Goal: Task Accomplishment & Management: Complete application form

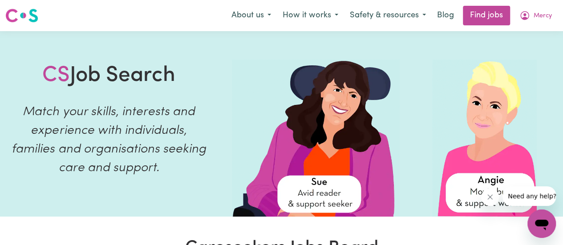
scroll to position [4, 0]
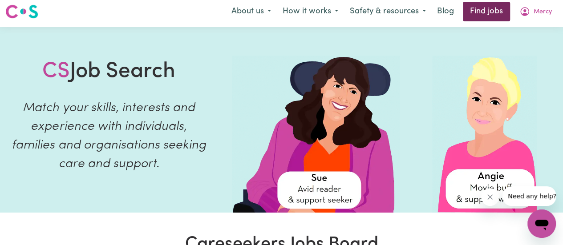
click at [483, 9] on link "Find jobs" at bounding box center [486, 12] width 47 height 20
click at [538, 17] on button "Mercy" at bounding box center [535, 11] width 44 height 19
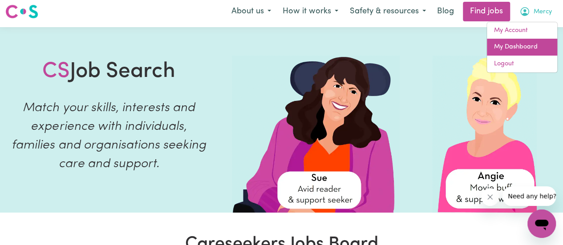
click at [524, 46] on link "My Dashboard" at bounding box center [522, 47] width 70 height 17
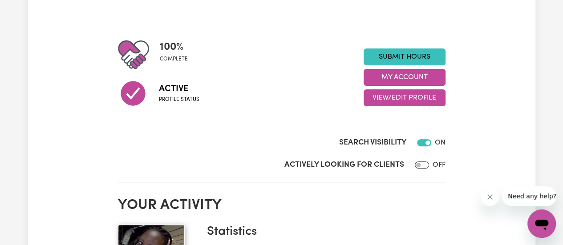
scroll to position [88, 0]
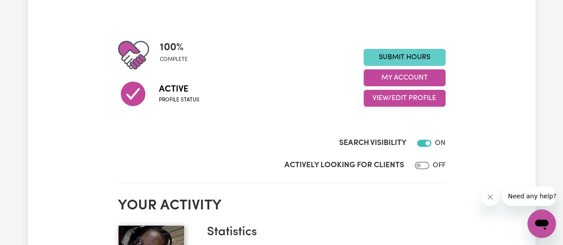
click at [397, 57] on link "Submit Hours" at bounding box center [405, 57] width 82 height 17
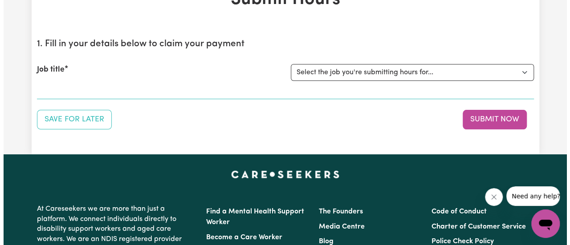
scroll to position [66, 0]
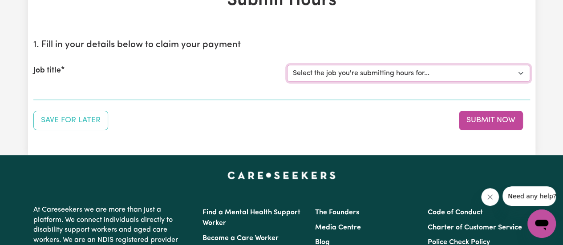
click at [361, 71] on select "Select the job you're submitting hours for... [[PERSON_NAME]] Support Worker Ne…" at bounding box center [408, 73] width 243 height 17
select select "15033"
click at [287, 65] on select "Select the job you're submitting hours for... [[PERSON_NAME]] Support Worker Ne…" at bounding box center [408, 73] width 243 height 17
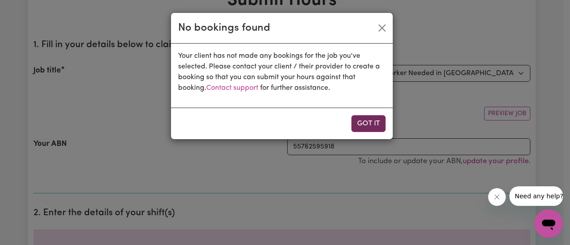
click at [371, 122] on button "Got it" at bounding box center [368, 123] width 34 height 17
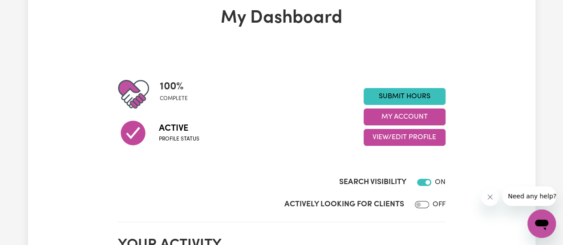
scroll to position [50, 0]
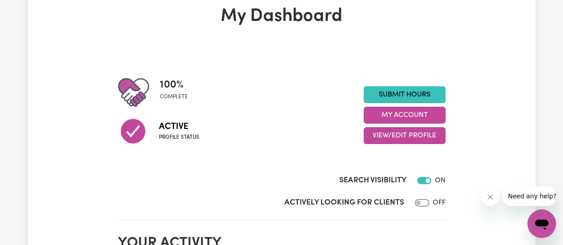
click at [388, 103] on div "Submit Hours My Account View/Edit Profile" at bounding box center [405, 115] width 82 height 58
click at [388, 93] on link "Submit Hours" at bounding box center [405, 94] width 82 height 17
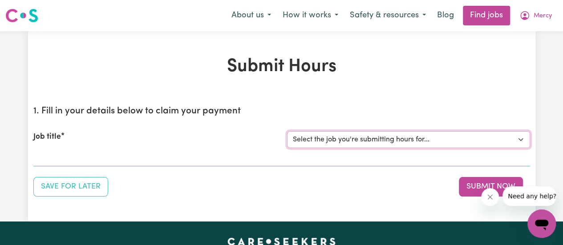
click at [390, 141] on select "Select the job you're submitting hours for... [[PERSON_NAME]] Support Worker Ne…" at bounding box center [408, 139] width 243 height 17
select select "15021"
click at [287, 131] on select "Select the job you're submitting hours for... [[PERSON_NAME]] Support Worker Ne…" at bounding box center [408, 139] width 243 height 17
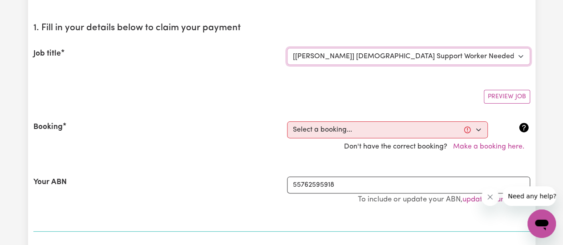
scroll to position [84, 0]
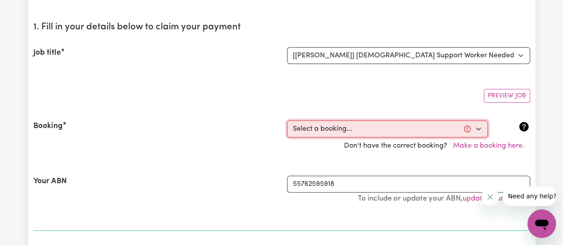
click at [327, 126] on select "Select a booking... [DATE] 9:00am to 11:00am (ONE-OFF) [DATE] 9:00am to 11:00am…" at bounding box center [387, 129] width 201 height 17
select select "362021"
click at [287, 121] on select "Select a booking... [DATE] 9:00am to 11:00am (ONE-OFF) [DATE] 9:00am to 11:00am…" at bounding box center [387, 129] width 201 height 17
type input "[DATE]"
type input "3"
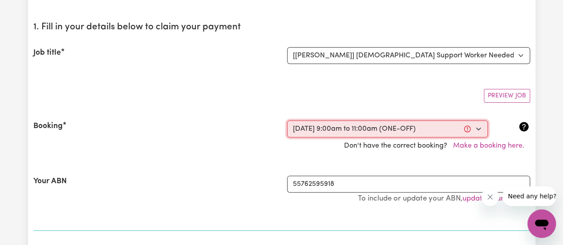
type input "9"
type input "2025"
type input "09:00"
type input "9"
type input "0"
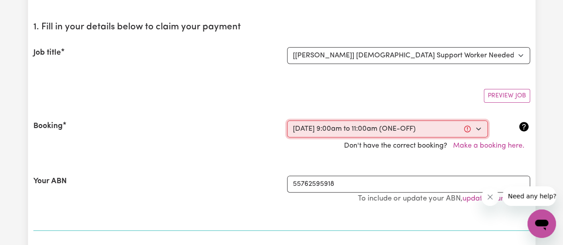
select select "am"
type input "11:00"
type input "11"
type input "0"
select select "am"
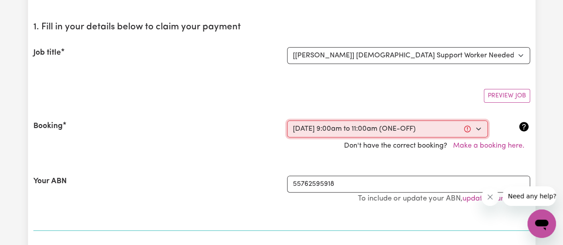
select select "45-Weekday"
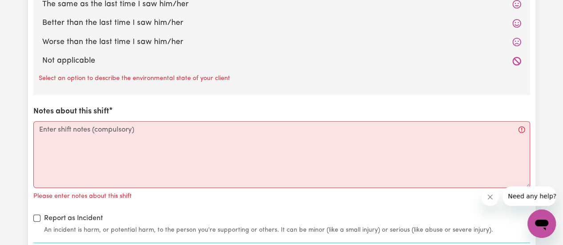
scroll to position [995, 0]
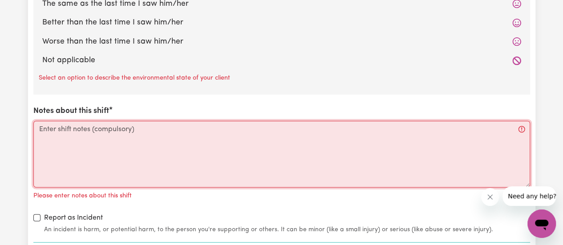
click at [490, 148] on textarea "Notes about this shift" at bounding box center [281, 154] width 497 height 67
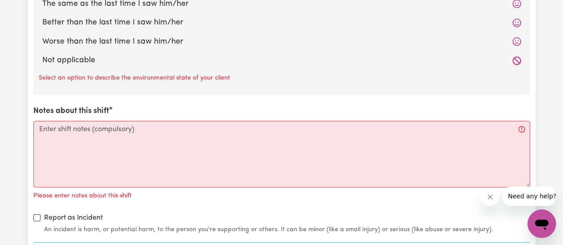
click at [516, 57] on icon at bounding box center [516, 61] width 9 height 9
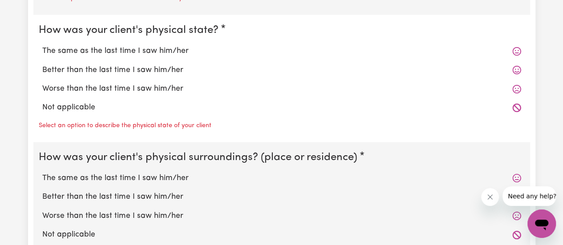
scroll to position [820, 0]
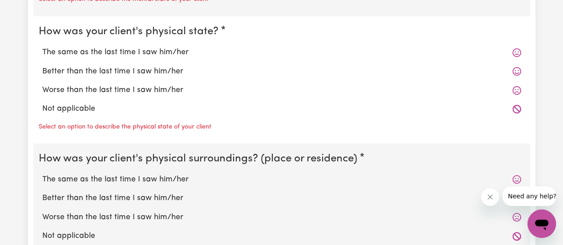
click at [146, 87] on label "Worse than the last time I saw him/her" at bounding box center [281, 90] width 479 height 12
click at [42, 84] on input "Worse than the last time I saw him/her" at bounding box center [42, 84] width 0 height 0
radio input "true"
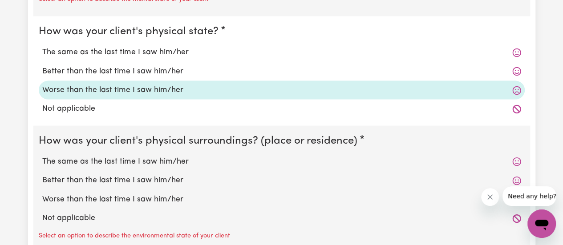
click at [160, 103] on label "Not applicable" at bounding box center [281, 109] width 479 height 12
click at [42, 103] on input "Not applicable" at bounding box center [42, 102] width 0 height 0
radio input "true"
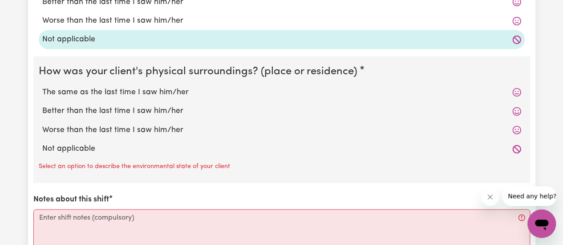
scroll to position [889, 0]
click at [83, 145] on label "Not applicable" at bounding box center [281, 149] width 479 height 12
click at [42, 143] on input "Not applicable" at bounding box center [42, 142] width 0 height 0
radio input "true"
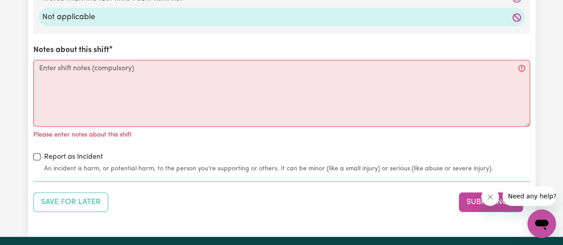
scroll to position [1014, 0]
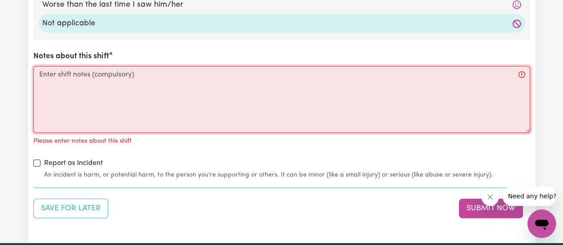
click at [91, 101] on textarea "Notes about this shift" at bounding box center [281, 99] width 497 height 67
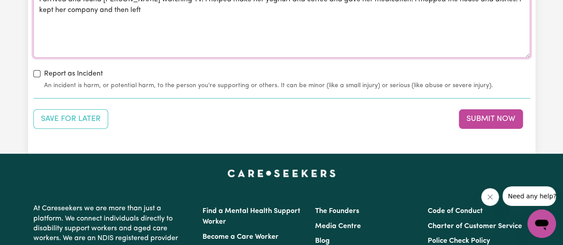
scroll to position [1090, 0]
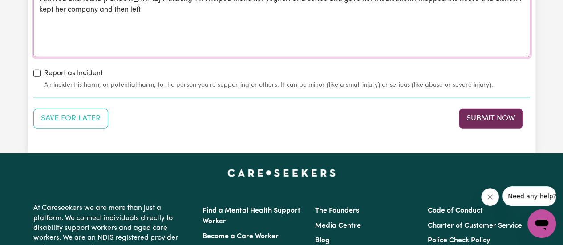
type textarea "I arrived and found [PERSON_NAME] watching TV. I helped make her yoghurt and co…"
click at [477, 122] on button "Submit Now" at bounding box center [491, 119] width 64 height 20
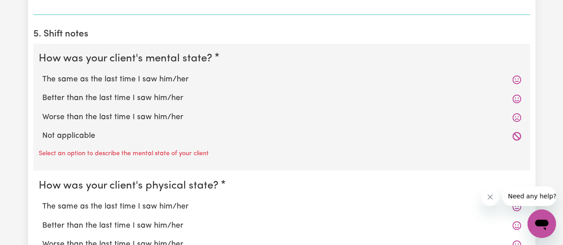
scroll to position [665, 0]
click at [72, 133] on label "Not applicable" at bounding box center [281, 137] width 479 height 12
click at [42, 131] on input "Not applicable" at bounding box center [42, 130] width 0 height 0
radio input "true"
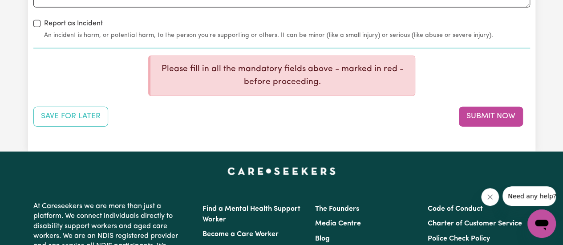
scroll to position [1119, 0]
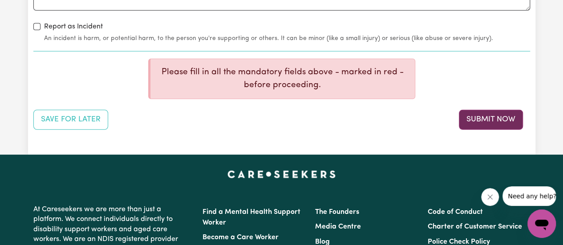
click at [472, 119] on button "Submit Now" at bounding box center [491, 120] width 64 height 20
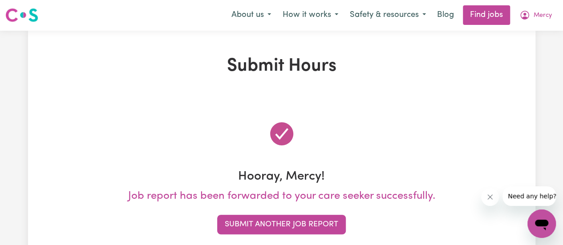
scroll to position [0, 0]
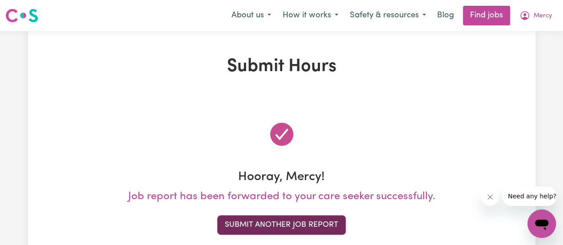
click at [315, 227] on button "Submit Another Job Report" at bounding box center [281, 225] width 129 height 20
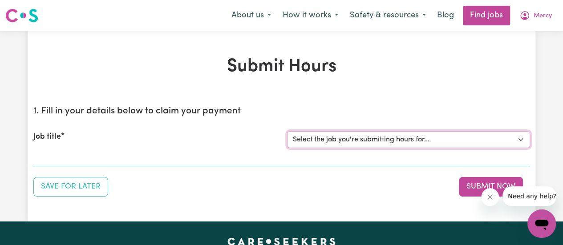
click at [320, 137] on select "Select the job you're submitting hours for... [[PERSON_NAME]] Support Worker Ne…" at bounding box center [408, 139] width 243 height 17
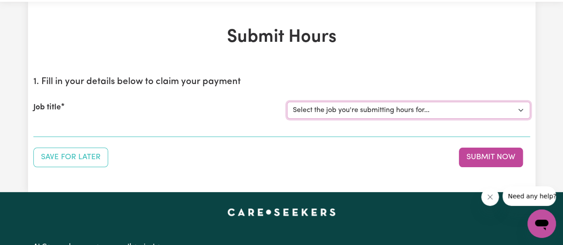
scroll to position [30, 0]
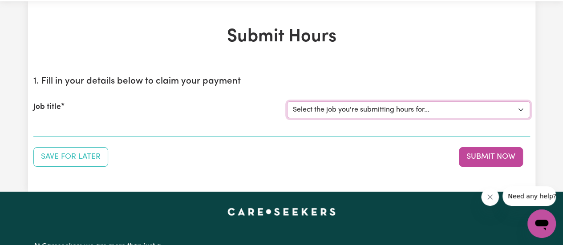
click at [311, 111] on select "Select the job you're submitting hours for... [[PERSON_NAME]] Support Worker Ne…" at bounding box center [408, 109] width 243 height 17
select select "15033"
click at [287, 101] on select "Select the job you're submitting hours for... [[PERSON_NAME]] Support Worker Ne…" at bounding box center [408, 109] width 243 height 17
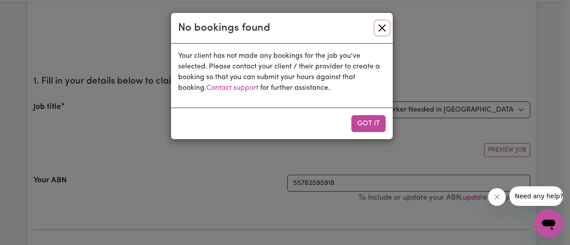
click at [380, 32] on button "Close" at bounding box center [382, 28] width 14 height 14
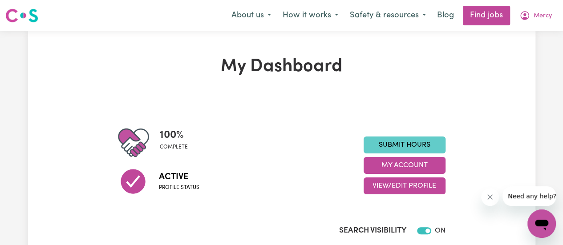
click at [396, 143] on link "Submit Hours" at bounding box center [405, 145] width 82 height 17
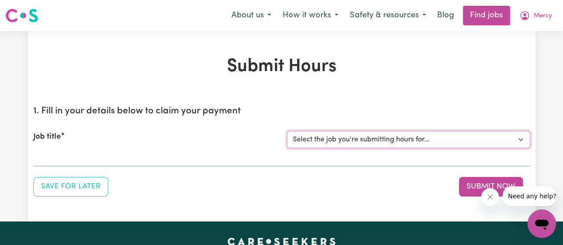
click at [396, 143] on select "Select the job you're submitting hours for... [[PERSON_NAME]] Support Worker Ne…" at bounding box center [408, 139] width 243 height 17
select select "15021"
click at [287, 131] on select "Select the job you're submitting hours for... [[PERSON_NAME]] Support Worker Ne…" at bounding box center [408, 139] width 243 height 17
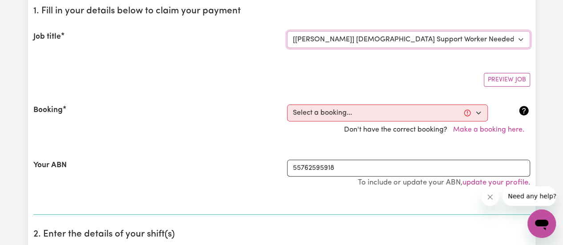
scroll to position [107, 0]
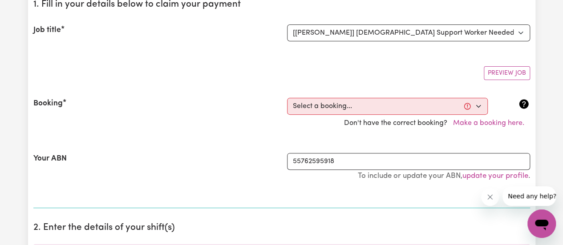
click at [310, 115] on div "Don't have the correct booking? Make a booking here." at bounding box center [281, 123] width 507 height 17
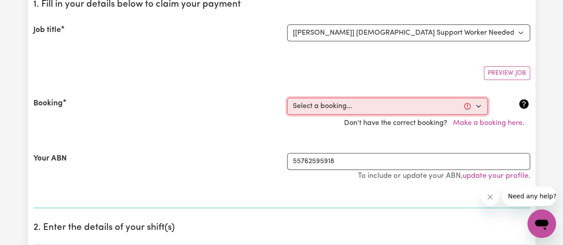
click at [302, 106] on select "Select a booking... [DATE] 9:00am to 11:00am (ONE-OFF) [DATE] 9:00am to 11:00am…" at bounding box center [387, 106] width 201 height 17
select select "362022"
click at [287, 98] on select "Select a booking... [DATE] 9:00am to 11:00am (ONE-OFF) [DATE] 9:00am to 11:00am…" at bounding box center [387, 106] width 201 height 17
type input "[DATE]"
type input "4"
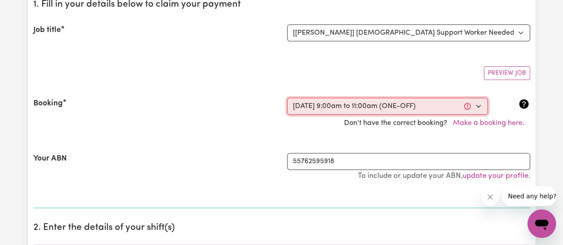
type input "9"
type input "2025"
type input "09:00"
type input "9"
type input "0"
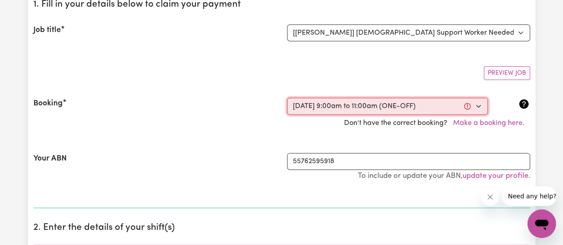
select select "am"
type input "11:00"
type input "11"
type input "0"
select select "am"
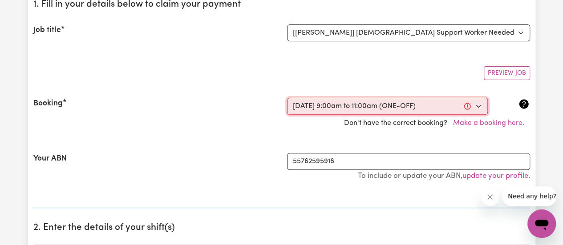
select select "45-Weekday"
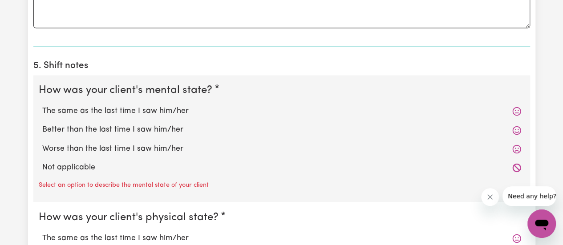
scroll to position [635, 0]
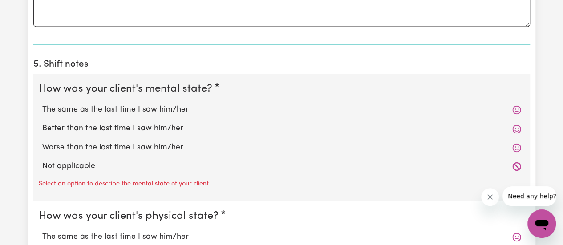
click at [85, 166] on label "Not applicable" at bounding box center [281, 167] width 479 height 12
click at [42, 161] on input "Not applicable" at bounding box center [42, 160] width 0 height 0
radio input "true"
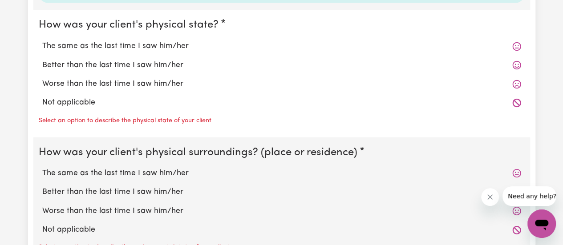
scroll to position [808, 0]
click at [69, 101] on label "Not applicable" at bounding box center [281, 102] width 479 height 12
click at [42, 96] on input "Not applicable" at bounding box center [42, 96] width 0 height 0
radio input "true"
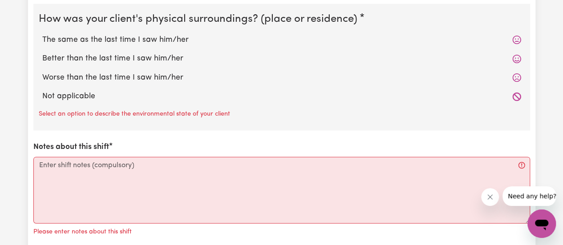
scroll to position [954, 0]
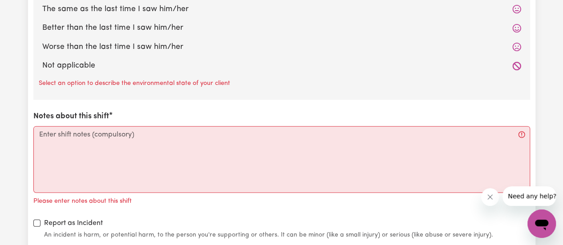
click at [71, 69] on label "Not applicable" at bounding box center [281, 66] width 479 height 12
click at [42, 60] on input "Not applicable" at bounding box center [42, 60] width 0 height 0
radio input "true"
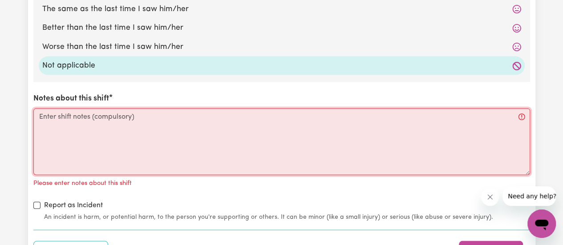
click at [108, 134] on textarea "Notes about this shift" at bounding box center [281, 142] width 497 height 67
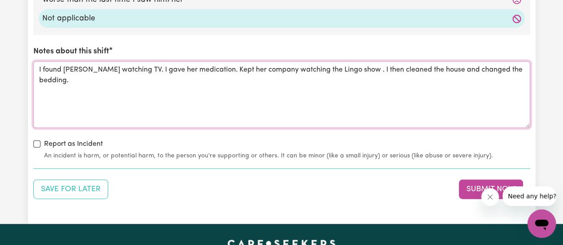
scroll to position [1002, 0]
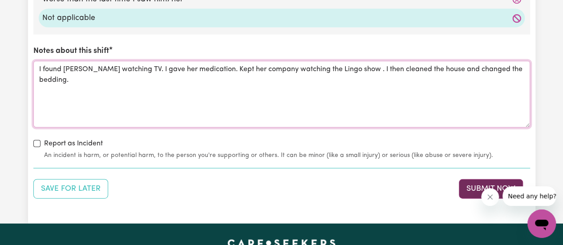
type textarea "I found [PERSON_NAME] watching TV. I gave her medication. Kept her company watc…"
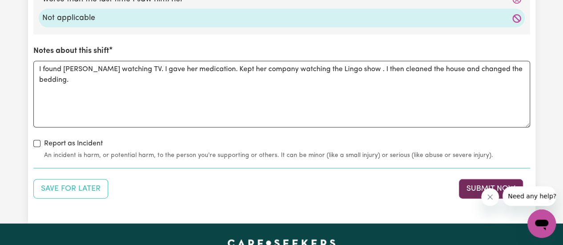
click at [460, 183] on button "Submit Now" at bounding box center [491, 189] width 64 height 20
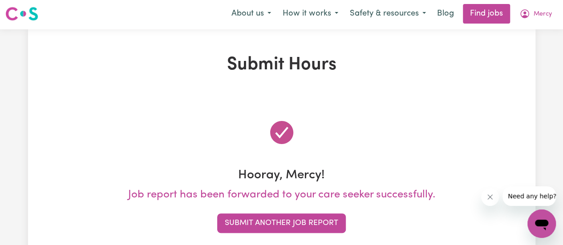
scroll to position [0, 0]
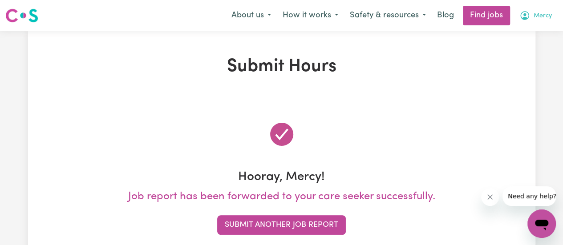
click at [535, 16] on span "Mercy" at bounding box center [542, 16] width 18 height 10
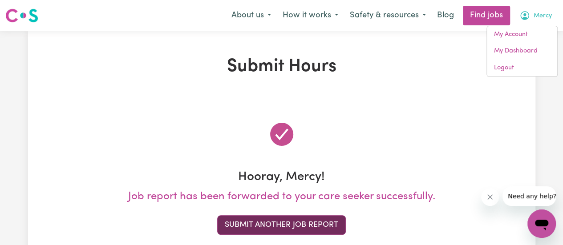
click at [326, 222] on button "Submit Another Job Report" at bounding box center [281, 225] width 129 height 20
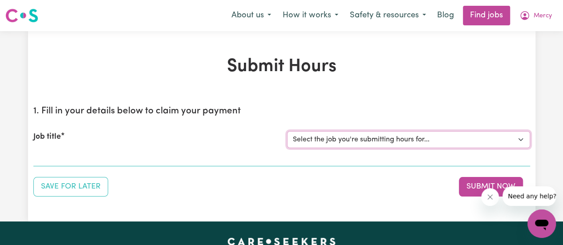
click at [348, 142] on select "Select the job you're submitting hours for... [[PERSON_NAME]] Support Worker Ne…" at bounding box center [408, 139] width 243 height 17
select select "15021"
click at [287, 131] on select "Select the job you're submitting hours for... [[PERSON_NAME]] Support Worker Ne…" at bounding box center [408, 139] width 243 height 17
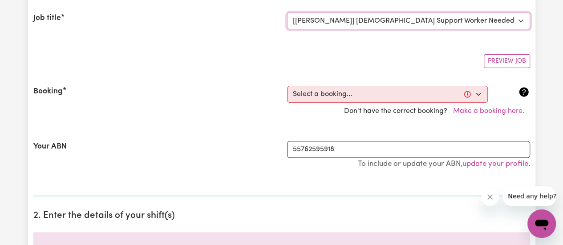
scroll to position [119, 0]
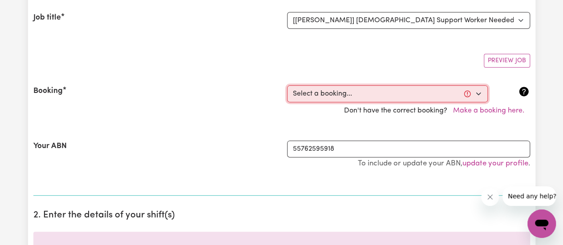
click at [310, 95] on select "Select a booking... [DATE] 9:00am to 11:00am (ONE-OFF) [DATE] 9:00am to 11:00am…" at bounding box center [387, 93] width 201 height 17
select select "362023"
click at [287, 85] on select "Select a booking... [DATE] 9:00am to 11:00am (ONE-OFF) [DATE] 9:00am to 11:00am…" at bounding box center [387, 93] width 201 height 17
type input "[DATE]"
type input "4"
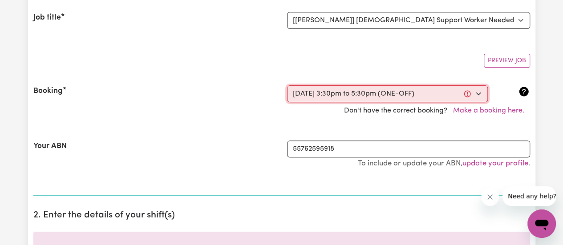
type input "9"
type input "2025"
type input "15:30"
type input "3"
type input "30"
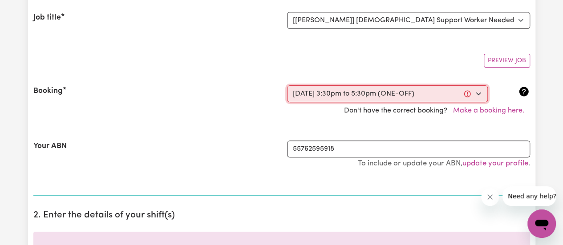
select select "pm"
type input "17:30"
type input "5"
type input "30"
select select "pm"
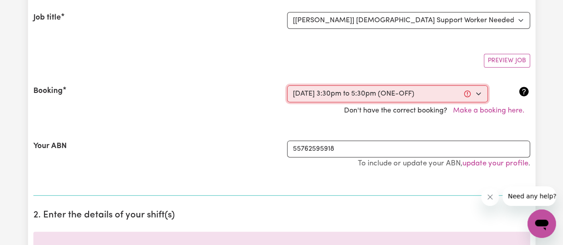
select select "45-Weekday"
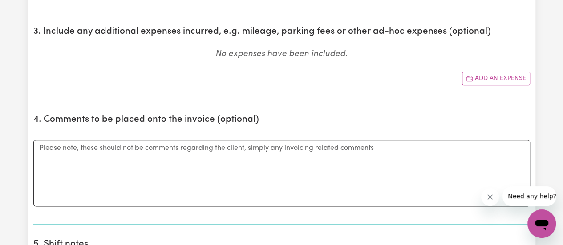
scroll to position [456, 0]
click at [481, 78] on button "Add an expense" at bounding box center [496, 78] width 68 height 14
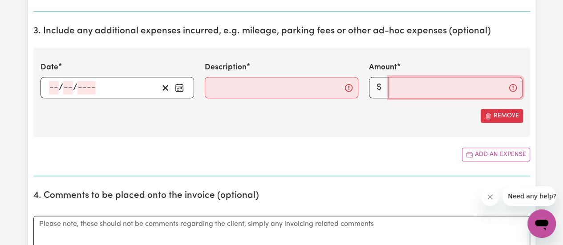
click at [400, 90] on input "Amount" at bounding box center [455, 87] width 134 height 21
click at [313, 86] on input "Description" at bounding box center [282, 87] width 154 height 21
type input "Mileage"
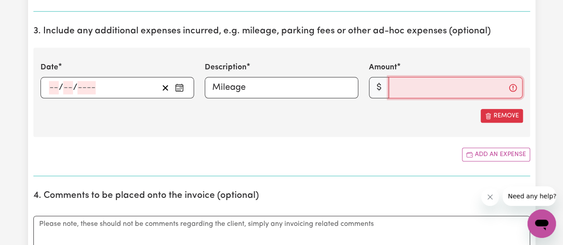
click at [413, 90] on input "Amount" at bounding box center [455, 87] width 134 height 21
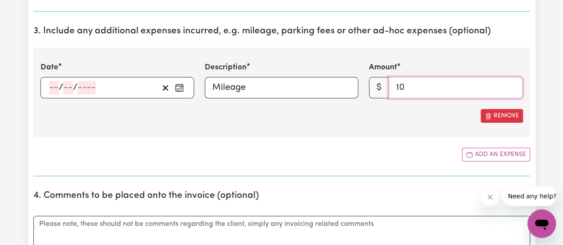
type input "10"
click at [176, 86] on icon "Enter the date of expense" at bounding box center [179, 87] width 9 height 9
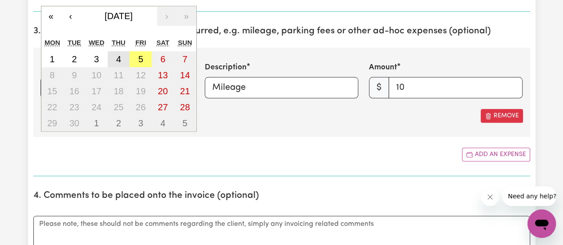
click at [121, 55] on button "4" at bounding box center [119, 59] width 22 height 16
type input "[DATE]"
type input "4"
type input "9"
type input "2025"
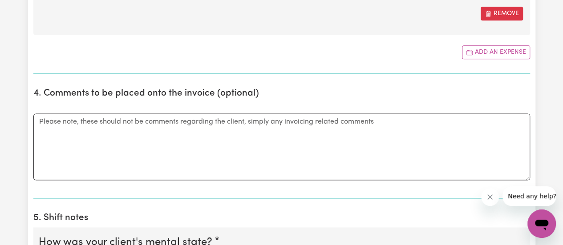
scroll to position [560, 0]
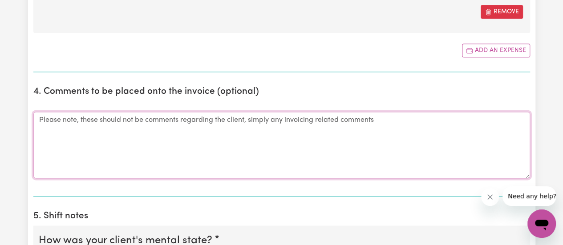
click at [153, 158] on textarea "Comments" at bounding box center [281, 145] width 497 height 67
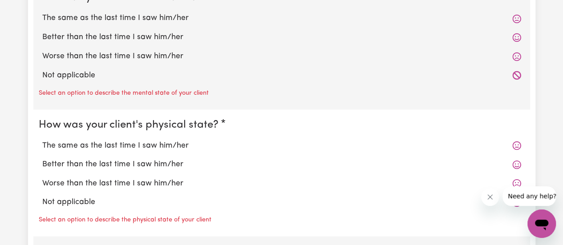
scroll to position [808, 0]
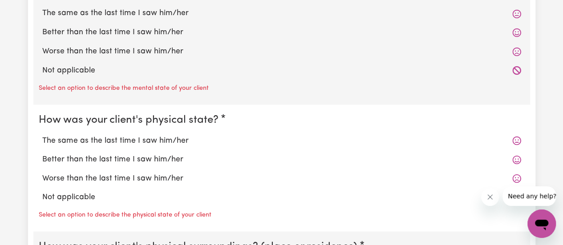
type textarea "I picked [PERSON_NAME] up from [GEOGRAPHIC_DATA] while she was visiting her hus…"
click at [123, 15] on label "The same as the last time I saw him/her" at bounding box center [281, 14] width 479 height 12
click at [42, 8] on input "The same as the last time I saw him/her" at bounding box center [42, 7] width 0 height 0
radio input "true"
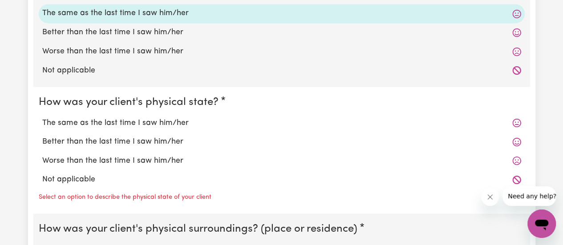
click at [103, 121] on label "The same as the last time I saw him/her" at bounding box center [281, 123] width 479 height 12
click at [42, 117] on input "The same as the last time I saw him/her" at bounding box center [42, 117] width 0 height 0
radio input "true"
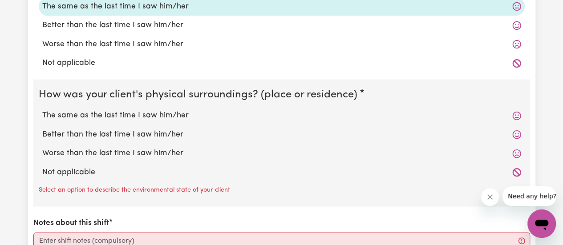
scroll to position [925, 0]
click at [102, 115] on label "The same as the last time I saw him/her" at bounding box center [281, 115] width 479 height 12
click at [42, 109] on input "The same as the last time I saw him/her" at bounding box center [42, 109] width 0 height 0
radio input "true"
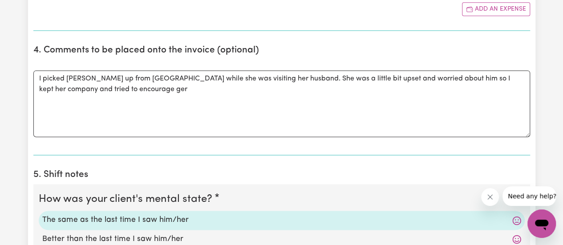
scroll to position [601, 0]
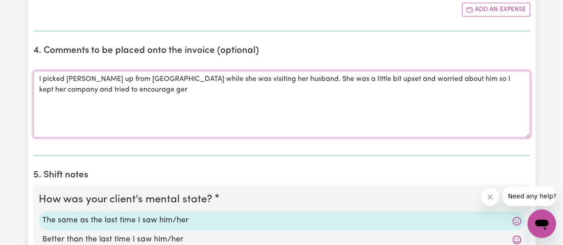
click at [87, 100] on textarea "I picked [PERSON_NAME] up from [GEOGRAPHIC_DATA] while she was visiting her hus…" at bounding box center [281, 104] width 497 height 67
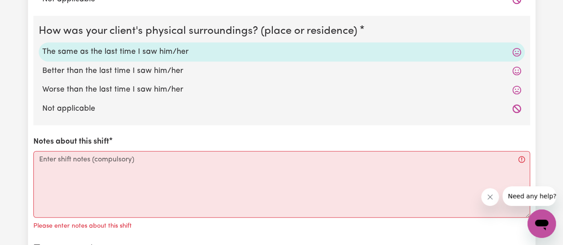
scroll to position [1018, 0]
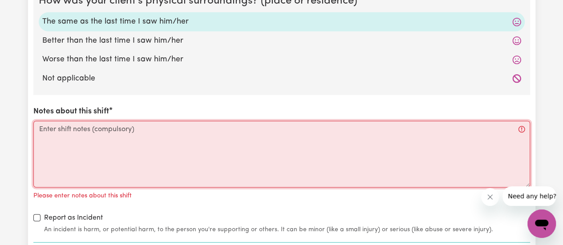
click at [158, 134] on textarea "Notes about this shift" at bounding box center [281, 154] width 497 height 67
paste textarea "I picked [PERSON_NAME] up from [GEOGRAPHIC_DATA] while she was visiting her hus…"
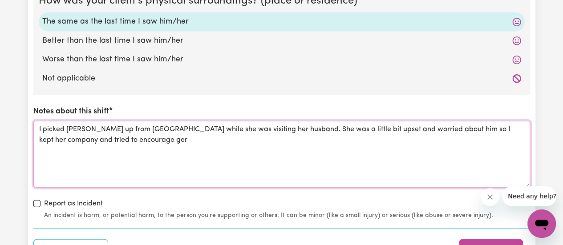
type textarea "I picked [PERSON_NAME] up from [GEOGRAPHIC_DATA] while she was visiting her hus…"
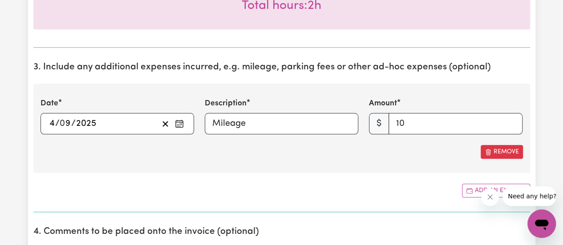
scroll to position [418, 0]
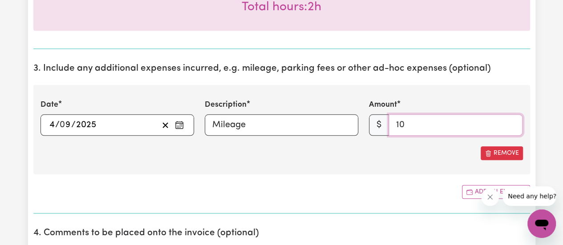
click at [429, 128] on input "10" at bounding box center [455, 124] width 134 height 21
type input "1"
type input "5"
click at [370, 175] on section "3. Include any additional expenses incurred, e.g. mileage, parking fees or othe…" at bounding box center [281, 135] width 497 height 158
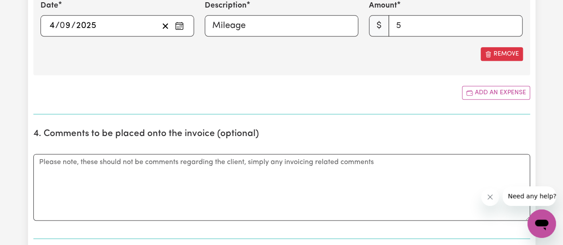
scroll to position [517, 0]
click at [370, 175] on textarea "Comments" at bounding box center [281, 187] width 497 height 67
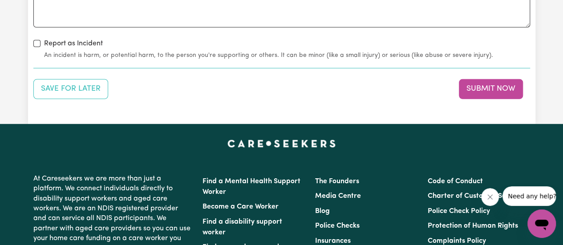
scroll to position [1179, 0]
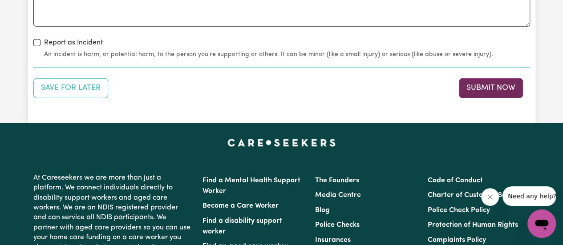
click at [504, 88] on button "Submit Now" at bounding box center [491, 88] width 64 height 20
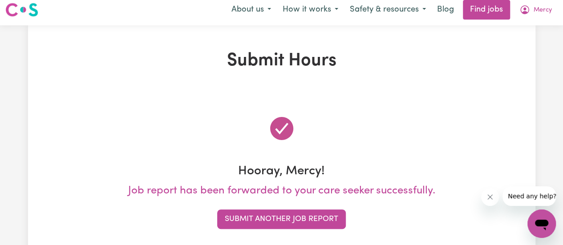
scroll to position [0, 0]
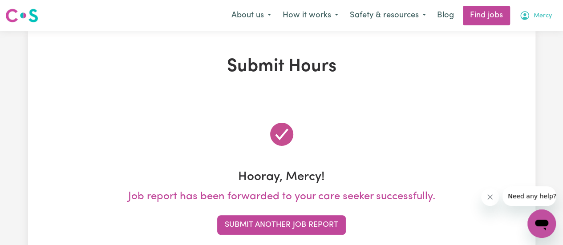
click at [536, 13] on span "Mercy" at bounding box center [542, 16] width 18 height 10
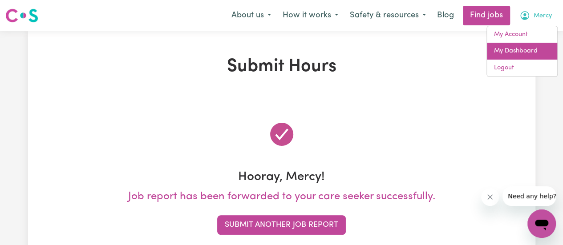
click at [516, 51] on link "My Dashboard" at bounding box center [522, 51] width 70 height 17
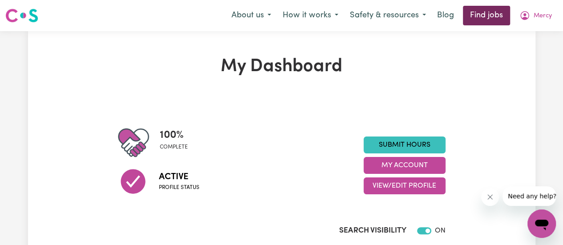
click at [492, 16] on link "Find jobs" at bounding box center [486, 16] width 47 height 20
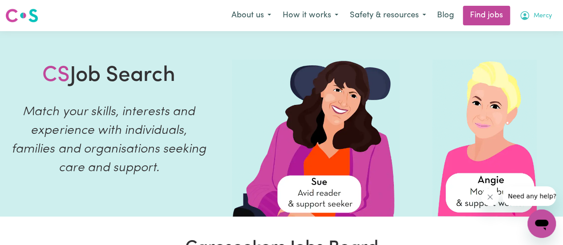
click at [544, 12] on span "Mercy" at bounding box center [542, 16] width 18 height 10
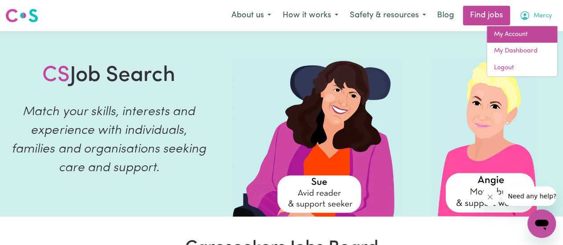
click at [512, 37] on link "My Account" at bounding box center [522, 34] width 70 height 17
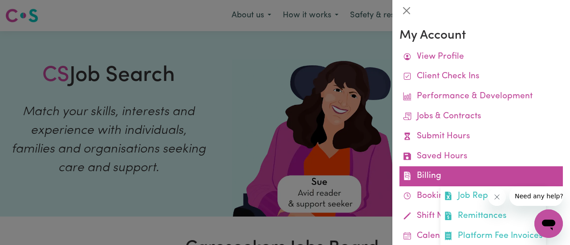
click at [447, 185] on link "Billing Job Reports Remittances Platform Fee Invoices" at bounding box center [480, 176] width 163 height 20
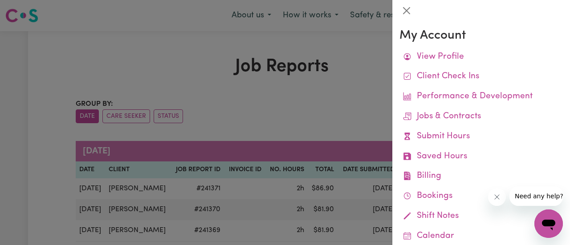
click at [343, 126] on div at bounding box center [285, 122] width 570 height 245
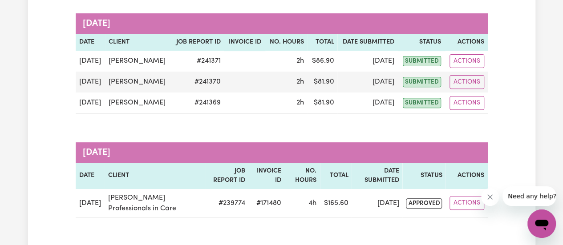
scroll to position [133, 0]
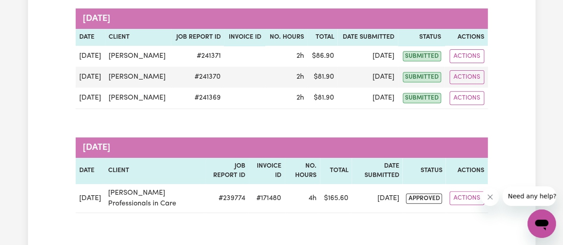
click at [278, 135] on div "Group by: Date Care Seeker Status Search Export [DATE] Date Client Job Report I…" at bounding box center [282, 89] width 412 height 247
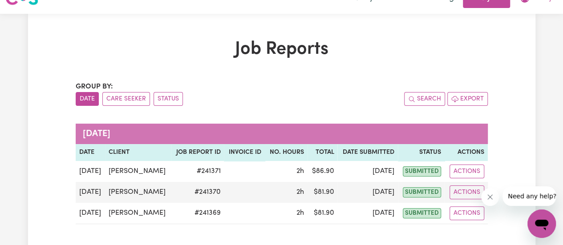
scroll to position [0, 0]
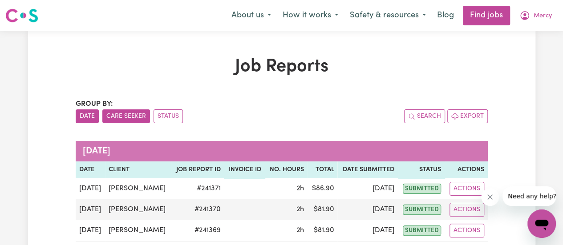
click at [125, 112] on button "Care Seeker" at bounding box center [126, 116] width 48 height 14
click at [166, 114] on button "Status" at bounding box center [168, 116] width 29 height 14
